Goal: Find specific page/section: Find specific page/section

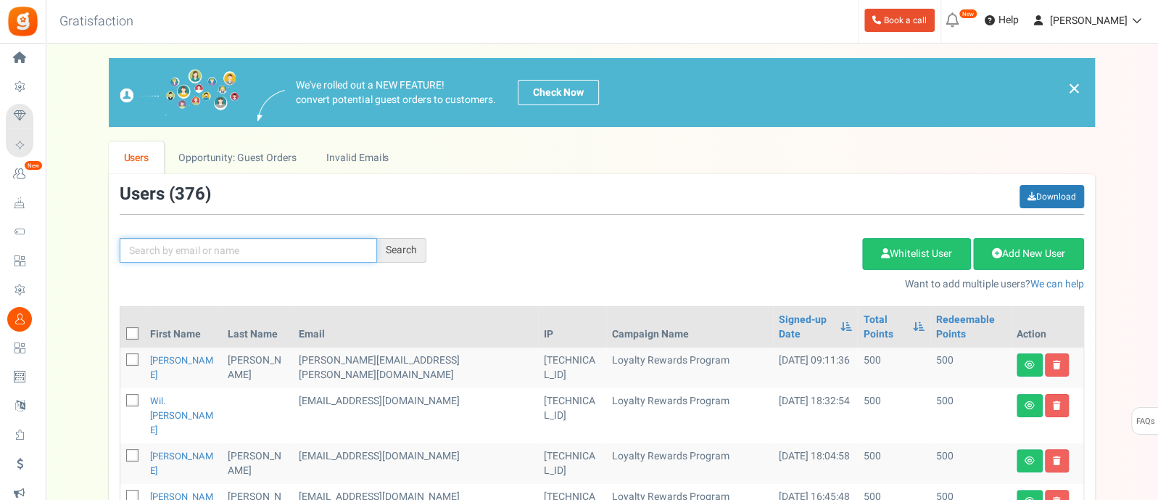
click at [201, 241] on input "text" at bounding box center [248, 250] width 257 height 25
paste input "[PERSON_NAME]"
type input "[PERSON_NAME]"
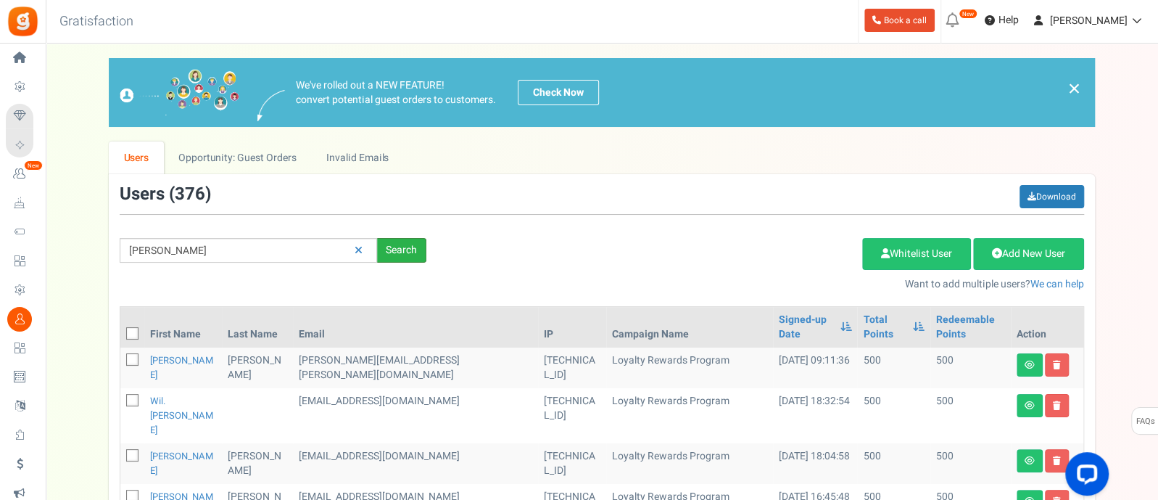
click at [407, 255] on div "Search" at bounding box center [401, 250] width 49 height 25
click at [421, 241] on div "Search" at bounding box center [401, 250] width 49 height 25
click at [392, 254] on div "Search" at bounding box center [401, 250] width 49 height 25
click at [363, 244] on link at bounding box center [358, 250] width 22 height 25
click at [173, 248] on input "text" at bounding box center [248, 250] width 257 height 25
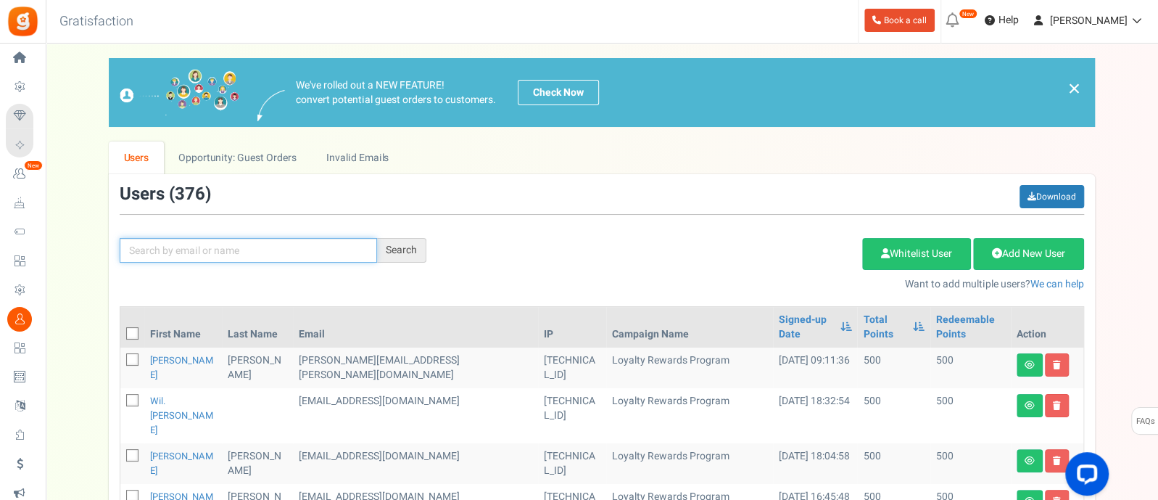
paste input "[PERSON_NAME]"
type input "[PERSON_NAME]"
click at [403, 250] on div "Search" at bounding box center [401, 250] width 49 height 25
click at [404, 250] on div "Search" at bounding box center [401, 250] width 49 height 25
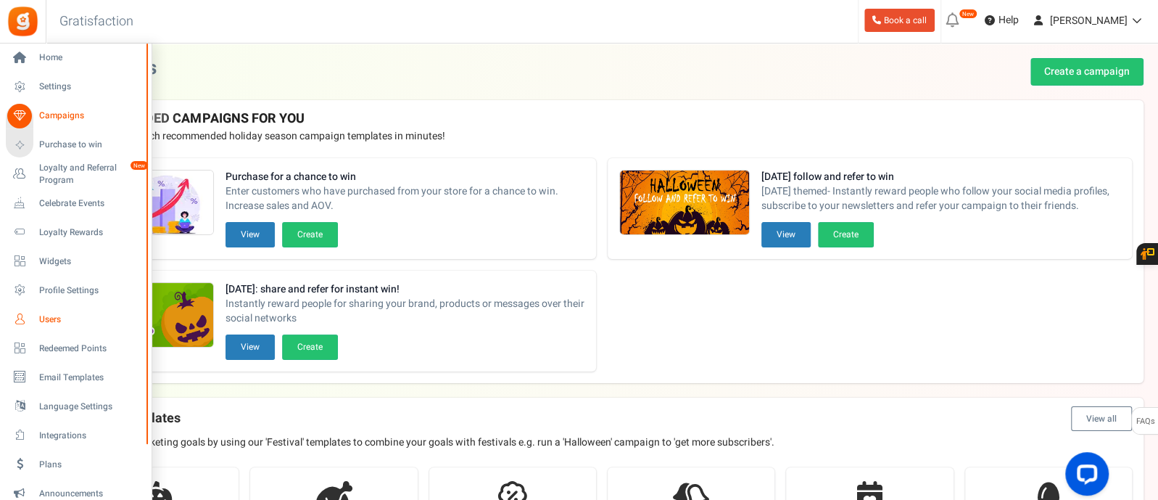
click at [51, 322] on span "Users" at bounding box center [90, 319] width 102 height 12
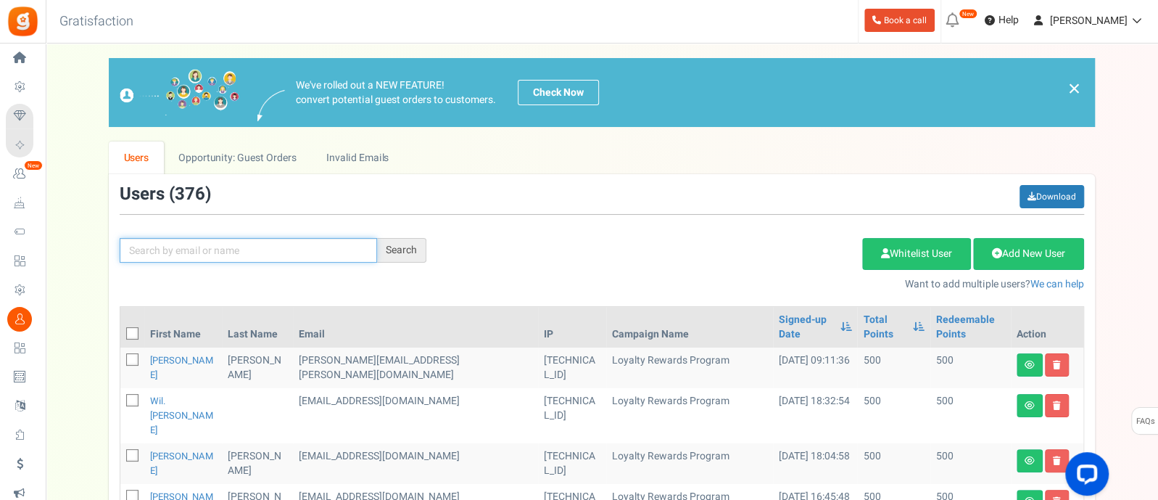
click at [239, 251] on input "text" at bounding box center [248, 250] width 257 height 25
paste input "[PERSON_NAME]"
type input "[PERSON_NAME]"
click at [402, 252] on div "Search" at bounding box center [401, 250] width 49 height 25
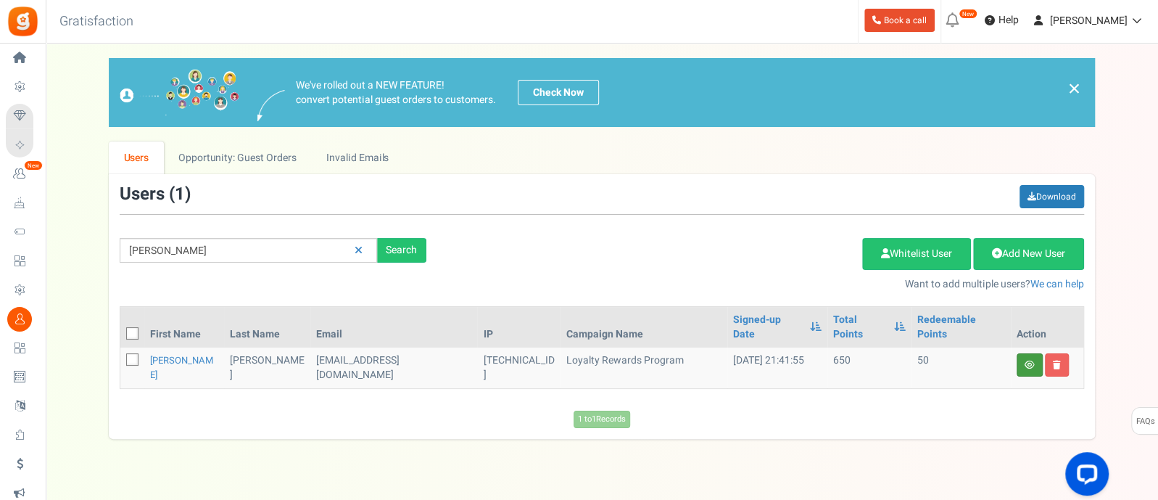
click at [1030, 354] on link at bounding box center [1030, 364] width 26 height 23
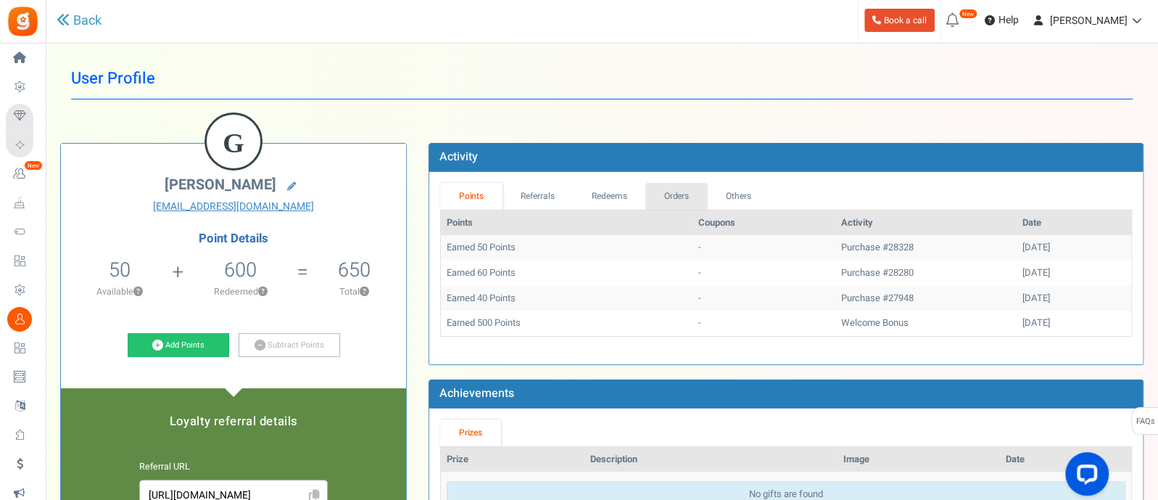
click at [667, 197] on link "Orders" at bounding box center [677, 196] width 62 height 27
